Goal: Navigation & Orientation: Find specific page/section

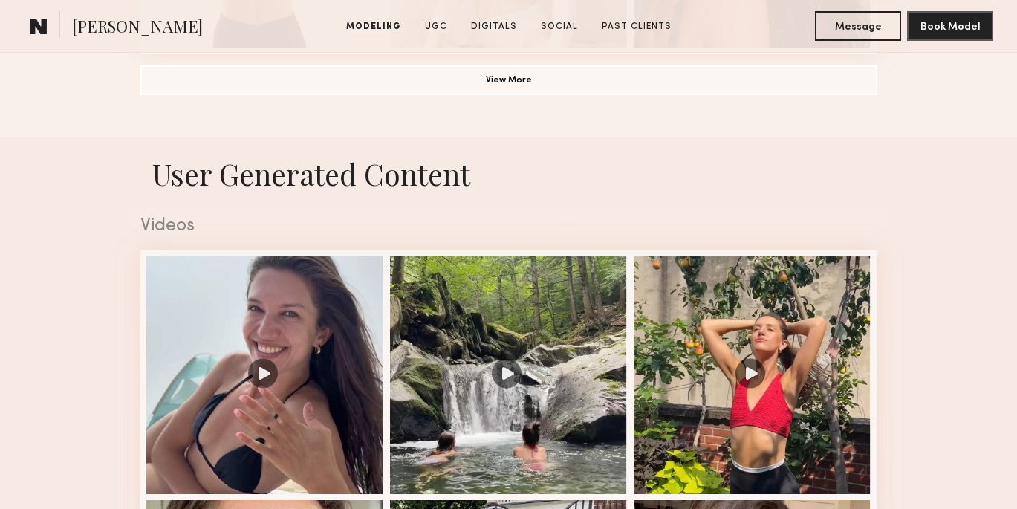
scroll to position [1364, 0]
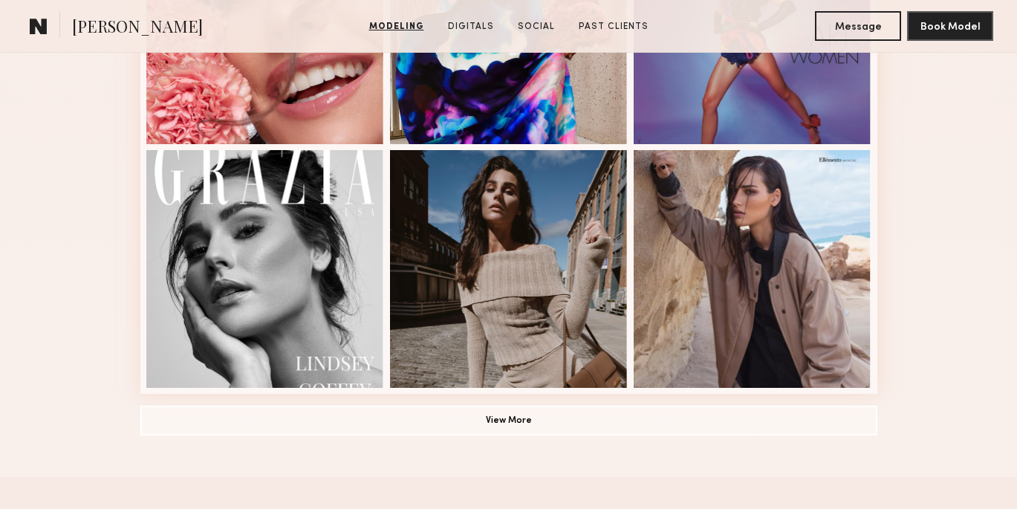
scroll to position [1021, 0]
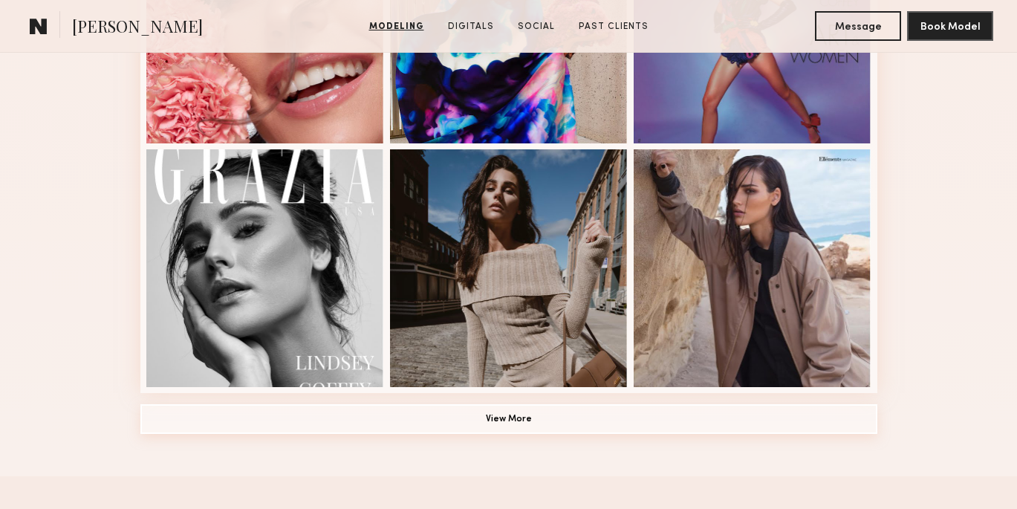
click at [517, 426] on button "View More" at bounding box center [508, 419] width 737 height 30
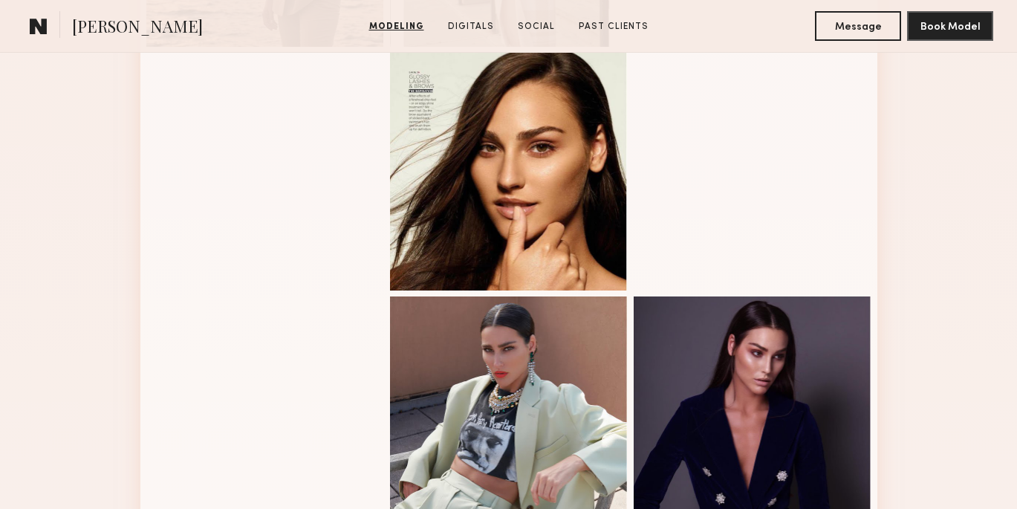
scroll to position [1810, 0]
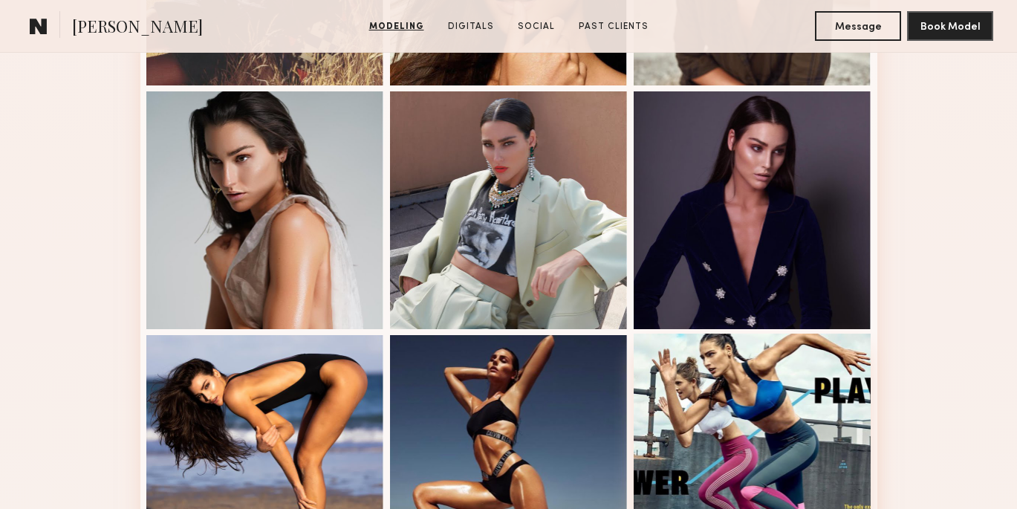
click at [817, 412] on div at bounding box center [753, 453] width 238 height 238
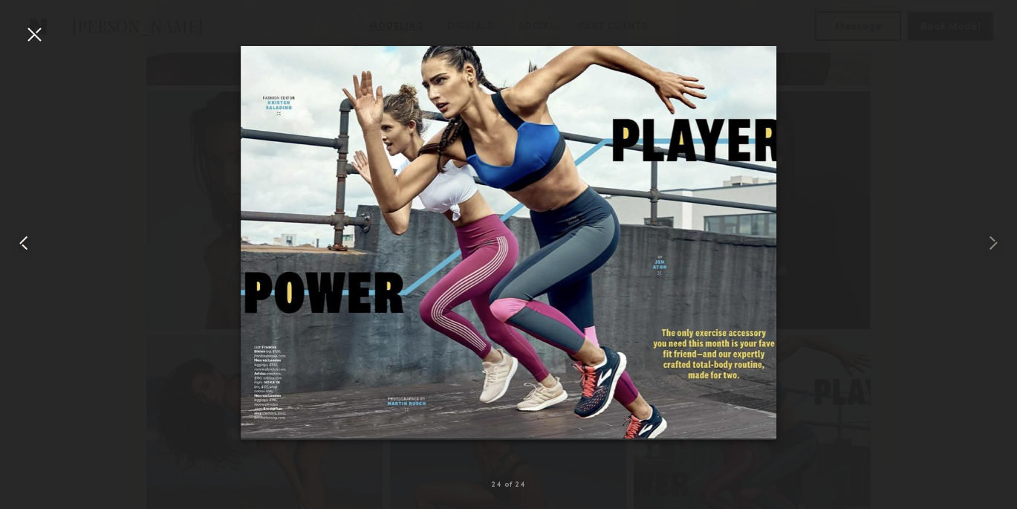
click at [37, 47] on div at bounding box center [20, 243] width 41 height 438
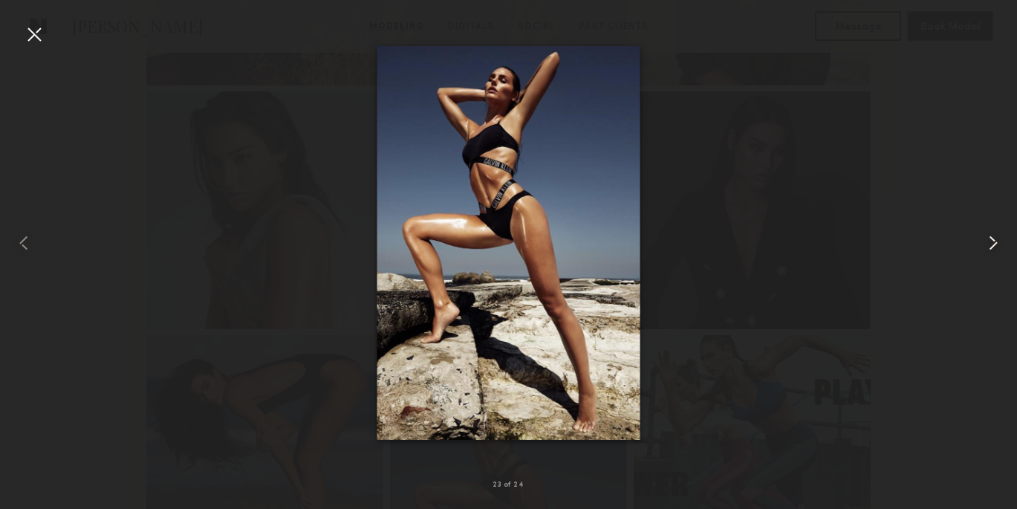
click at [991, 229] on div at bounding box center [997, 243] width 41 height 438
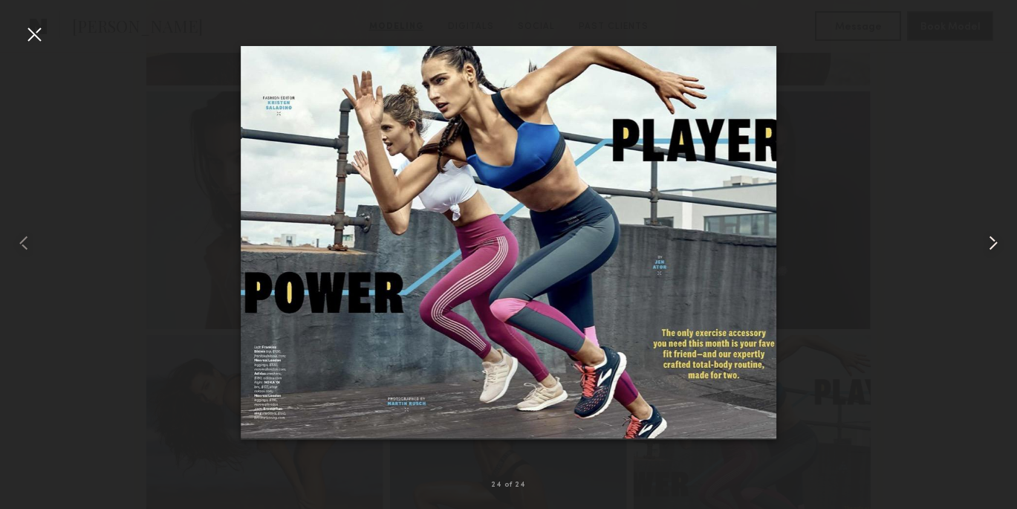
click at [991, 229] on div at bounding box center [997, 243] width 41 height 438
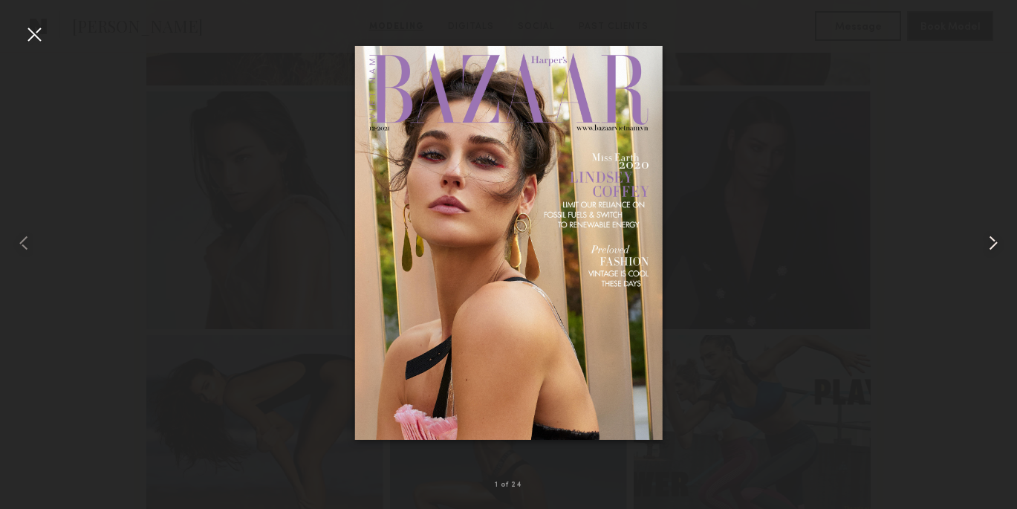
click at [991, 229] on div at bounding box center [997, 243] width 41 height 438
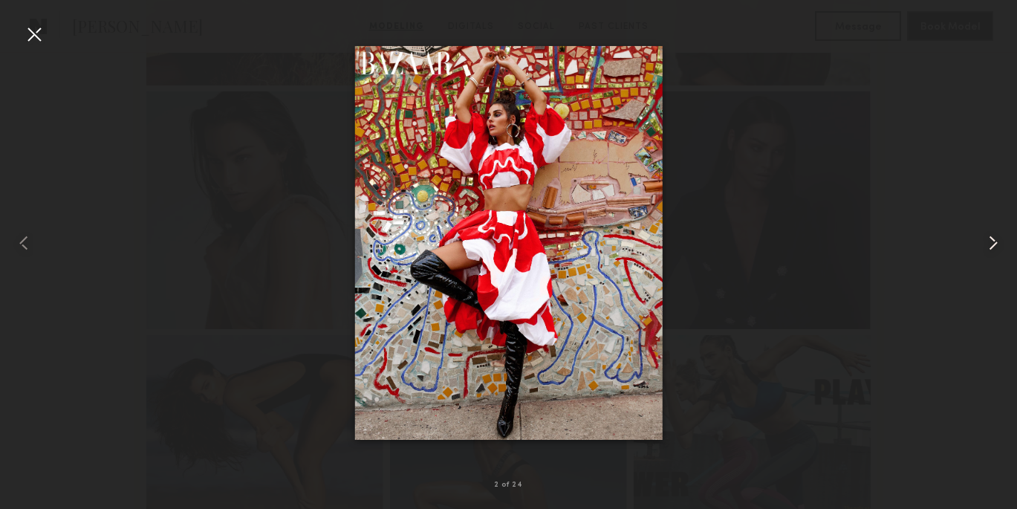
click at [991, 229] on div at bounding box center [997, 243] width 41 height 438
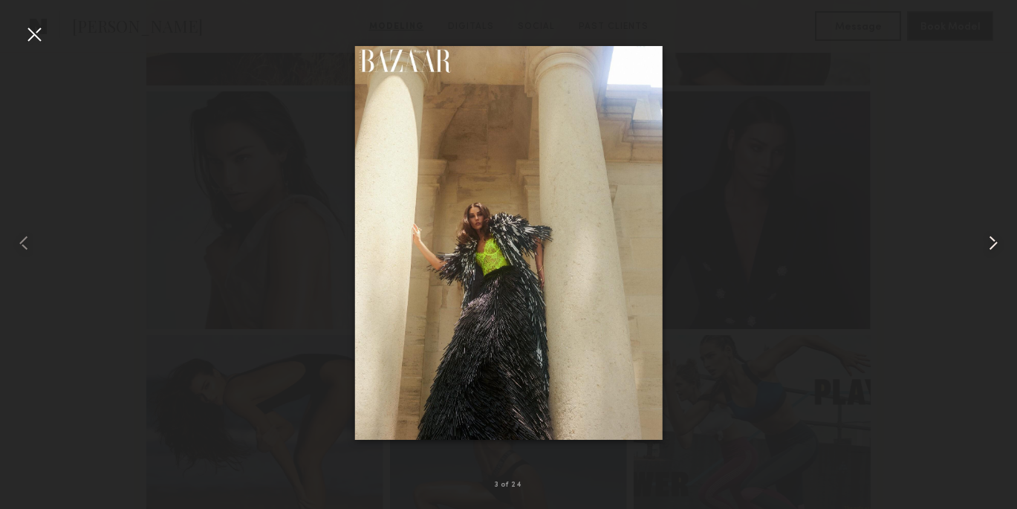
click at [991, 229] on div at bounding box center [997, 243] width 41 height 438
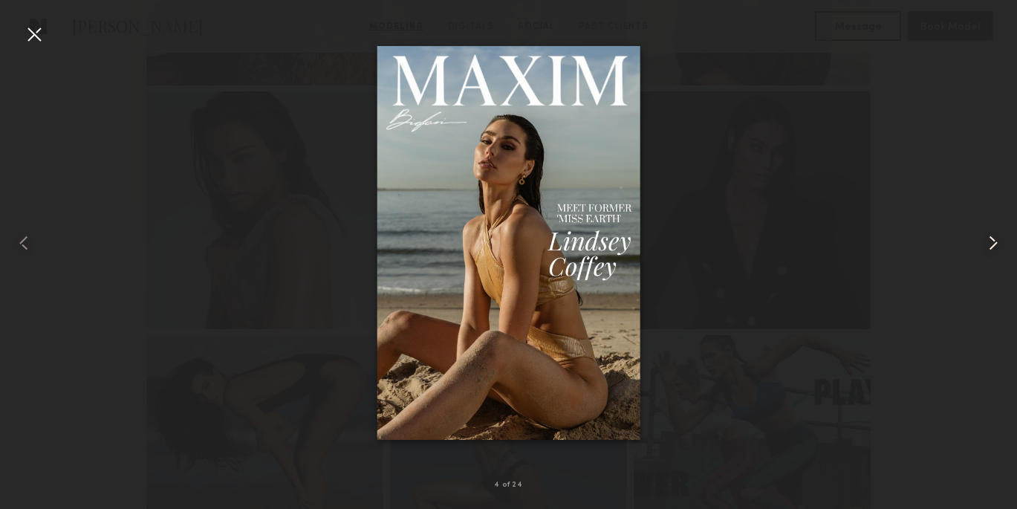
click at [991, 229] on div at bounding box center [997, 243] width 41 height 438
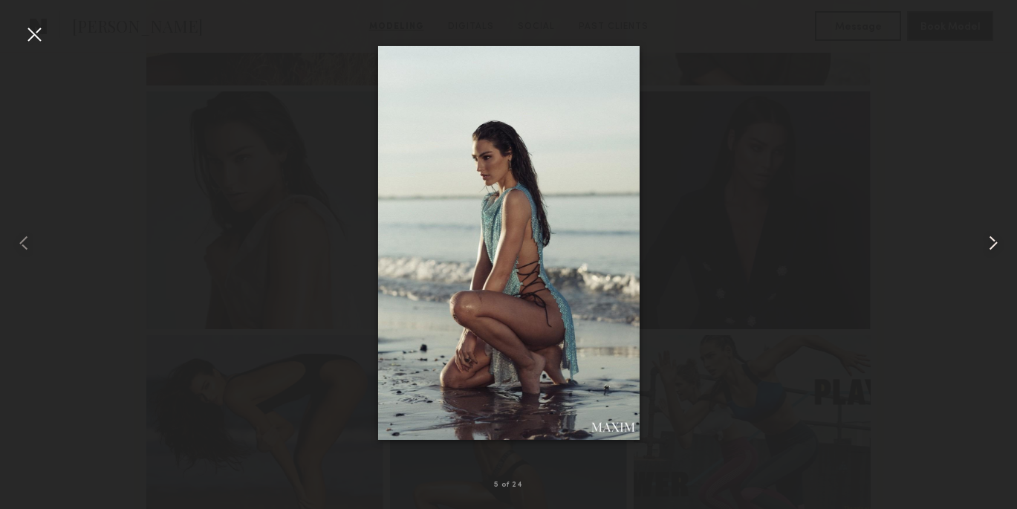
click at [991, 229] on div at bounding box center [997, 243] width 41 height 438
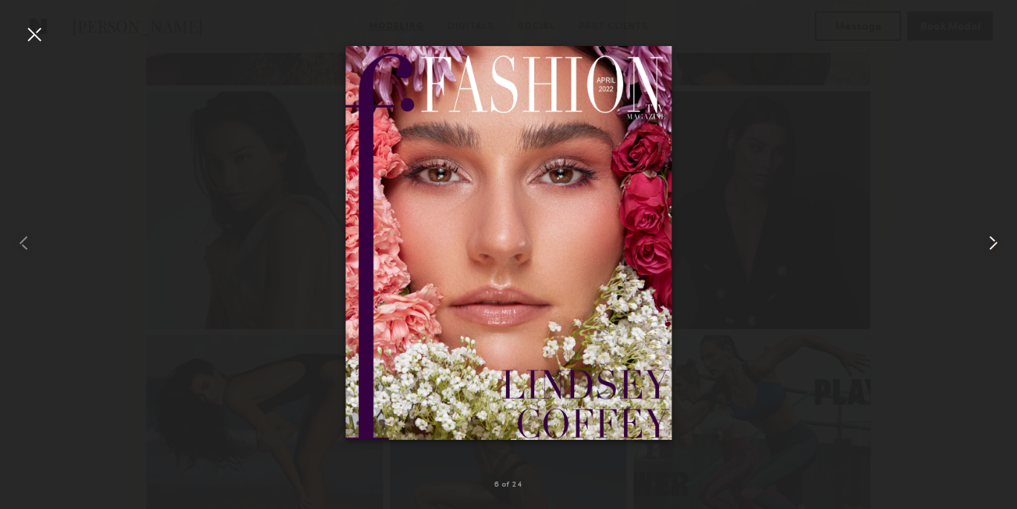
click at [991, 229] on div at bounding box center [997, 243] width 41 height 438
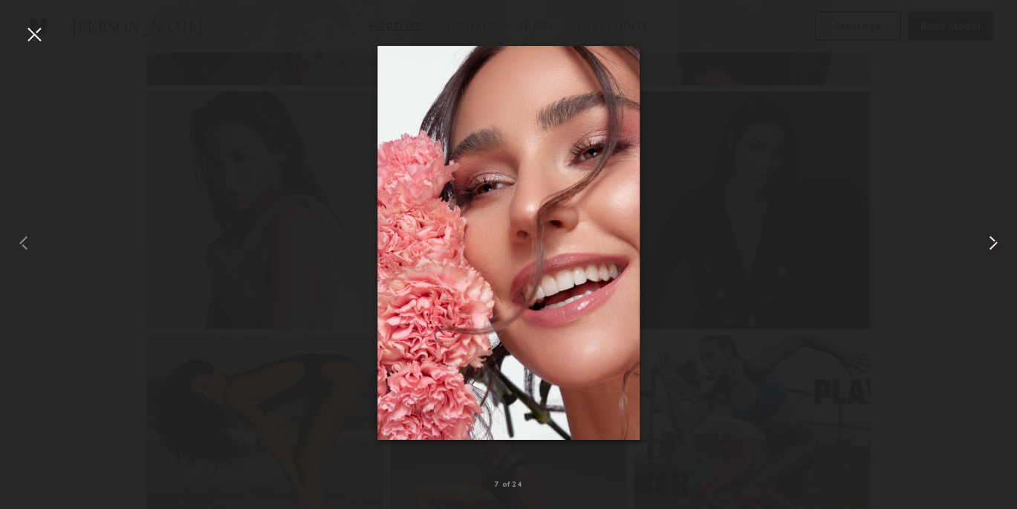
click at [991, 229] on div at bounding box center [997, 243] width 41 height 438
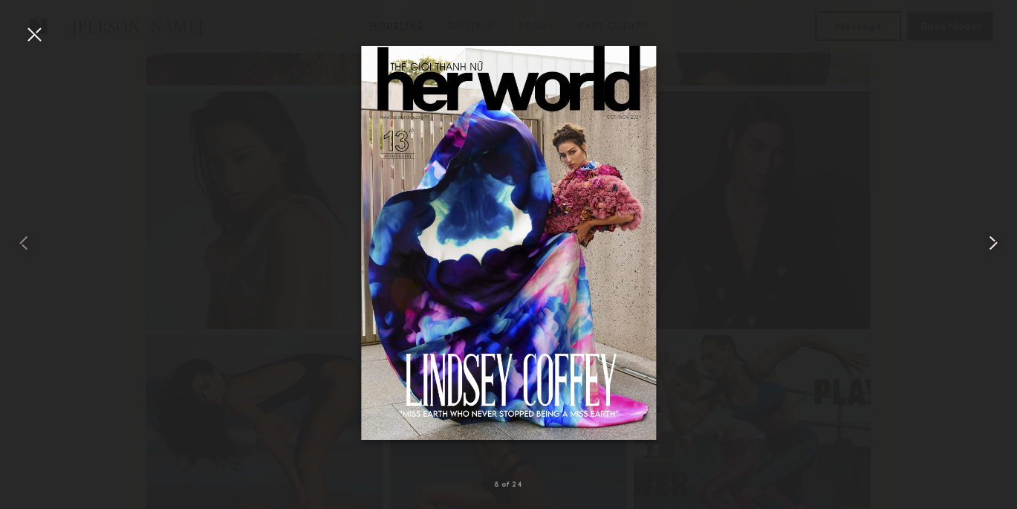
click at [991, 229] on div at bounding box center [997, 243] width 41 height 438
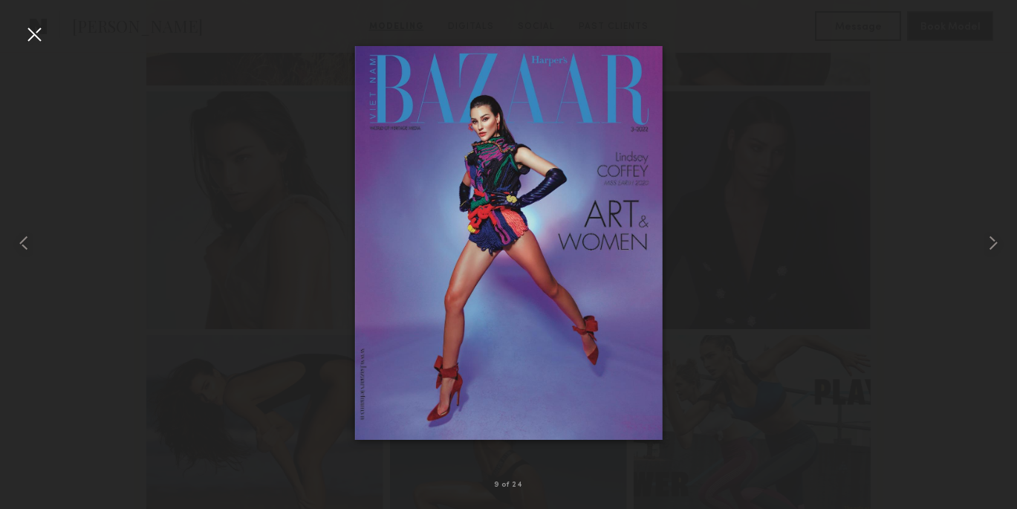
click at [42, 27] on div at bounding box center [34, 34] width 24 height 24
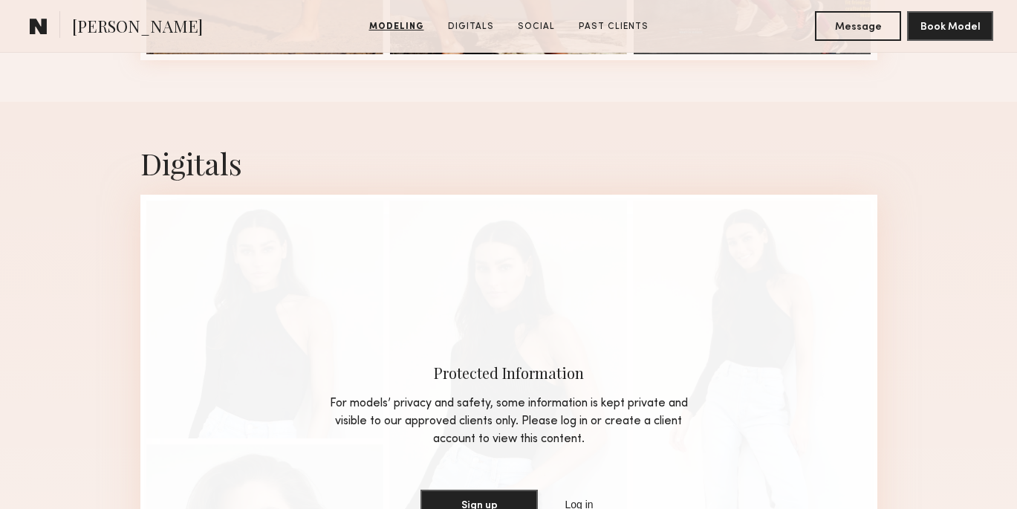
scroll to position [2407, 0]
